Goal: Task Accomplishment & Management: Complete application form

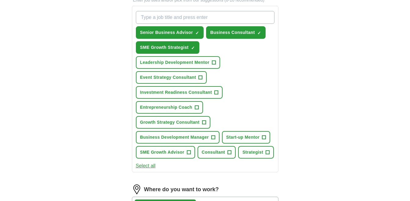
scroll to position [222, 0]
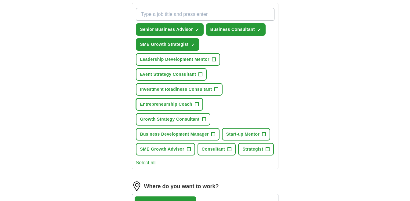
click at [194, 106] on button "Entrepreneurship Coach +" at bounding box center [169, 104] width 67 height 13
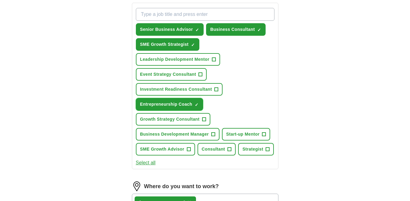
click at [184, 107] on span "Entrepreneurship Coach" at bounding box center [166, 104] width 52 height 6
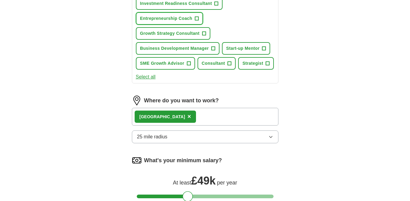
scroll to position [308, 0]
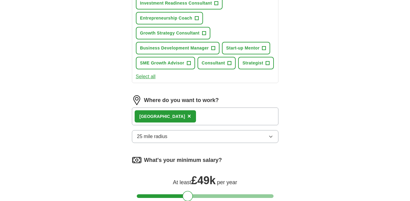
click at [153, 78] on button "Select all" at bounding box center [146, 76] width 20 height 7
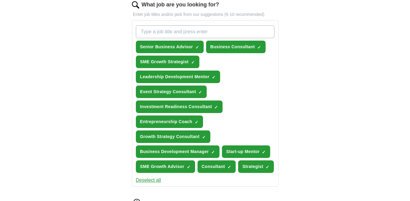
scroll to position [204, 0]
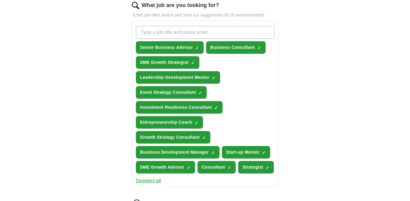
click at [147, 182] on button "Deselect all" at bounding box center [148, 180] width 25 height 7
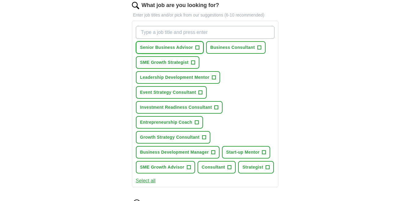
click at [196, 48] on span "+" at bounding box center [197, 47] width 4 height 5
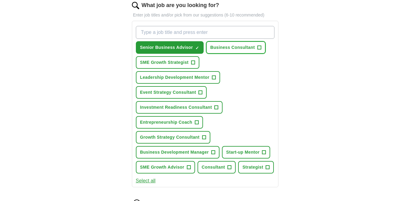
click at [263, 46] on button "Business Consultant +" at bounding box center [235, 47] width 59 height 13
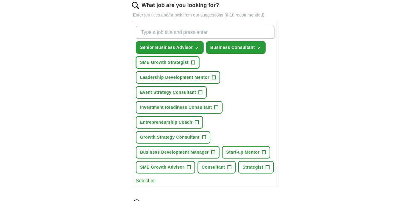
click at [194, 65] on span "+" at bounding box center [193, 62] width 4 height 5
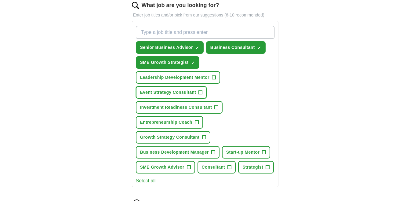
click at [201, 91] on span "+" at bounding box center [201, 92] width 4 height 5
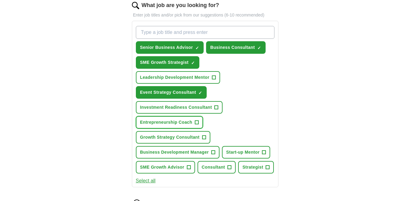
click at [188, 123] on span "Entrepreneurship Coach" at bounding box center [166, 122] width 52 height 6
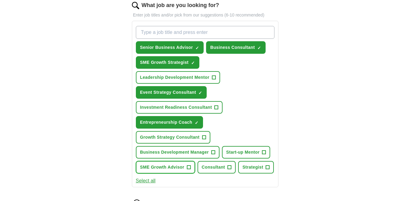
click at [177, 167] on span "SME Growth Advisor" at bounding box center [162, 167] width 44 height 6
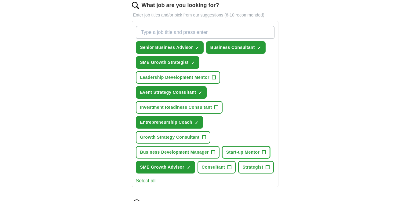
click at [248, 147] on button "Start-up Mentor +" at bounding box center [246, 152] width 48 height 13
click at [219, 35] on input "What job are you looking for?" at bounding box center [205, 32] width 138 height 13
type input "events"
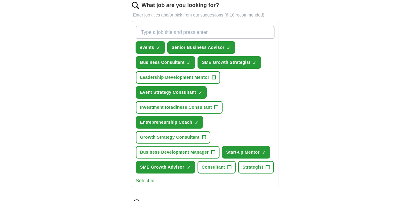
click at [0, 0] on span "×" at bounding box center [0, 0] width 0 height 0
click at [160, 33] on input "What job are you looking for?" at bounding box center [205, 32] width 138 height 13
type input "Events"
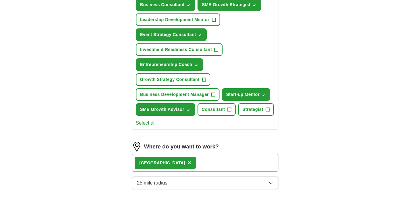
scroll to position [262, 0]
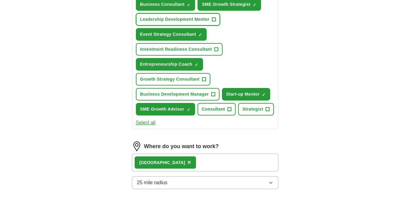
click at [216, 19] on button "Leadership Development Mentor +" at bounding box center [178, 19] width 84 height 13
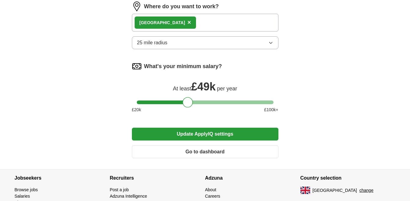
scroll to position [438, 0]
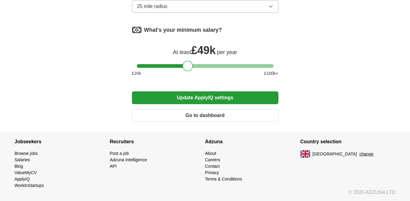
click at [202, 100] on button "Update ApplyIQ settings" at bounding box center [205, 97] width 146 height 13
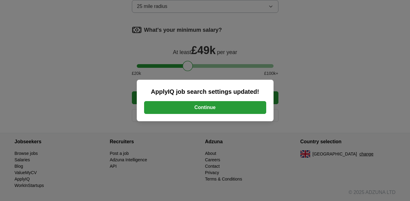
click at [204, 110] on button "Continue" at bounding box center [205, 107] width 122 height 13
